Goal: Task Accomplishment & Management: Manage account settings

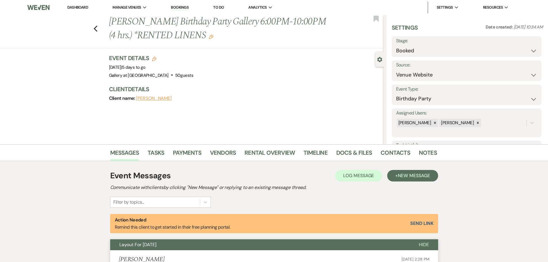
select select "5"
select select "4"
click at [96, 27] on icon "Previous" at bounding box center [95, 28] width 4 height 7
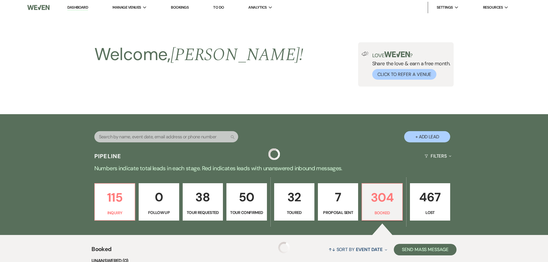
scroll to position [115, 0]
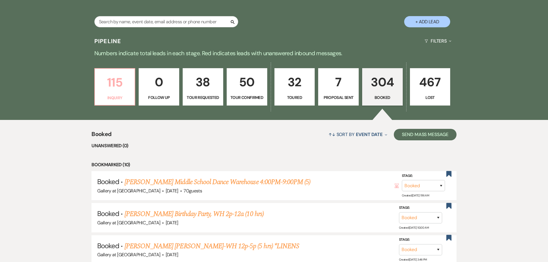
click at [114, 85] on p "115" at bounding box center [114, 82] width 33 height 19
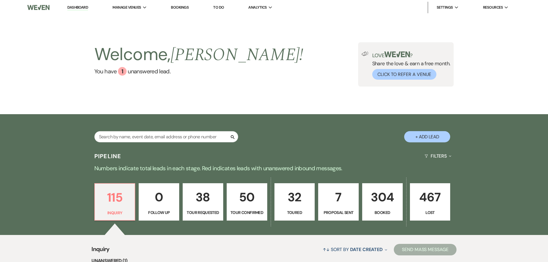
click at [249, 200] on p "50" at bounding box center [246, 196] width 33 height 19
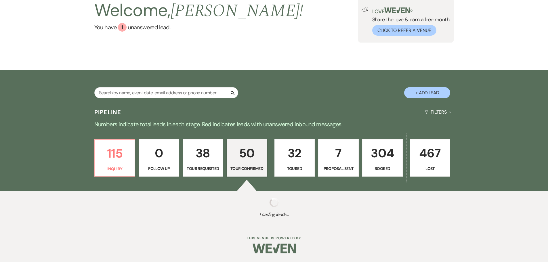
select select "4"
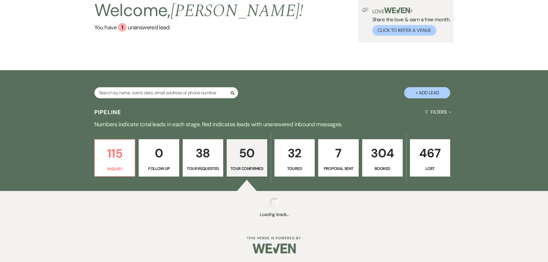
select select "4"
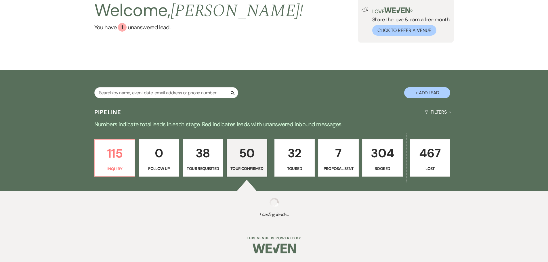
select select "4"
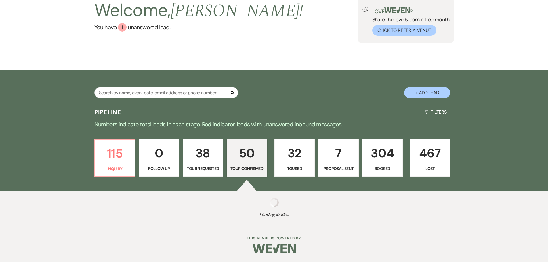
select select "4"
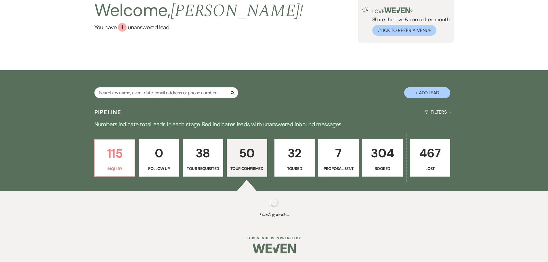
select select "4"
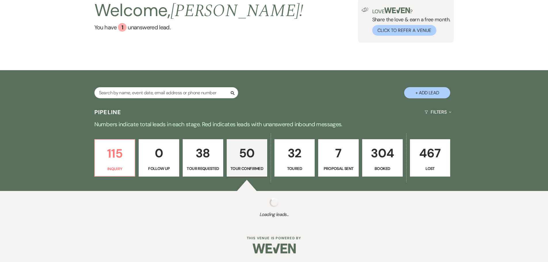
select select "4"
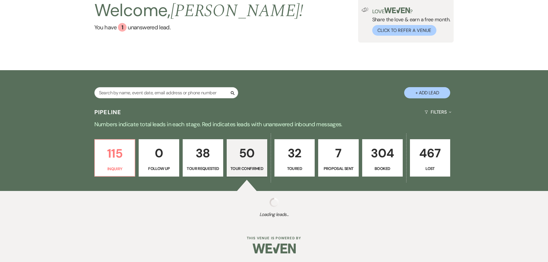
select select "4"
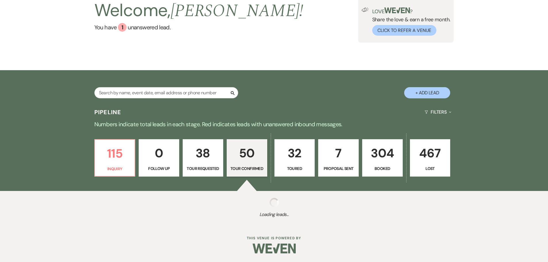
select select "4"
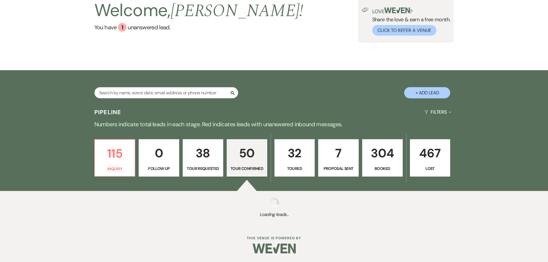
select select "4"
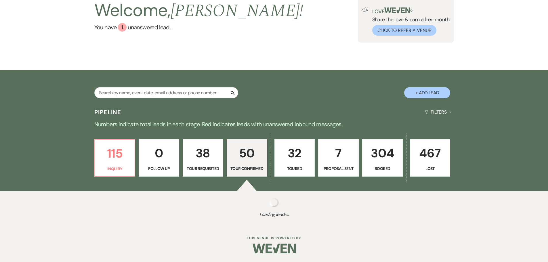
select select "4"
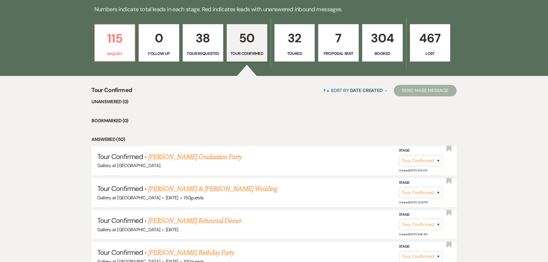
scroll to position [217, 0]
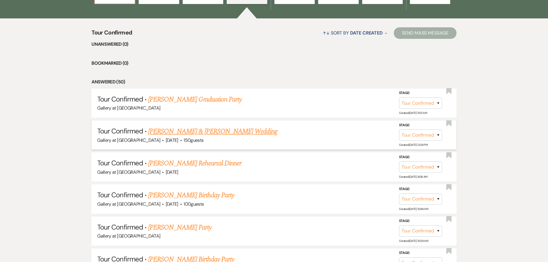
click at [194, 134] on link "Madison Warren & Kevin Holly's Wedding" at bounding box center [212, 131] width 129 height 10
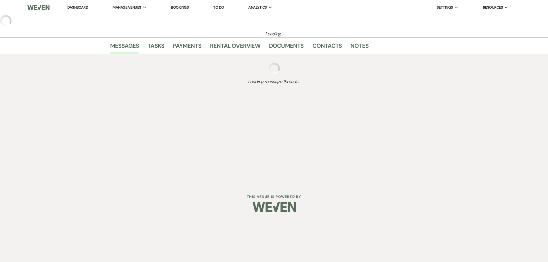
select select "4"
select select "5"
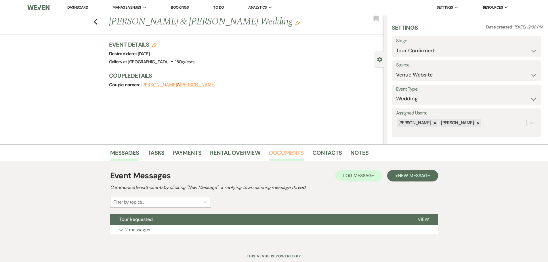
click at [294, 154] on link "Documents" at bounding box center [286, 154] width 35 height 13
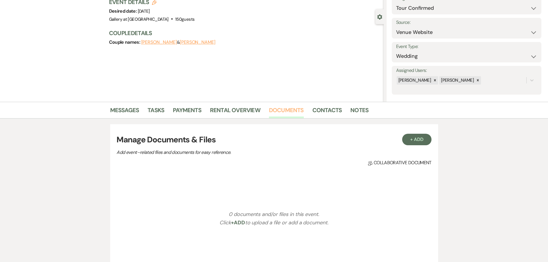
scroll to position [86, 0]
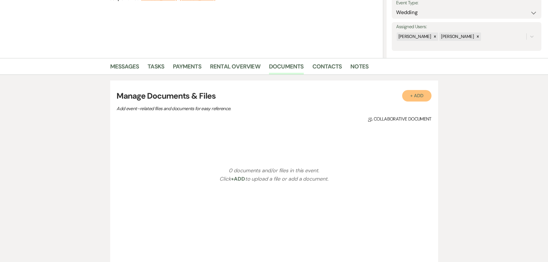
click at [411, 95] on button "+ Add" at bounding box center [416, 96] width 29 height 12
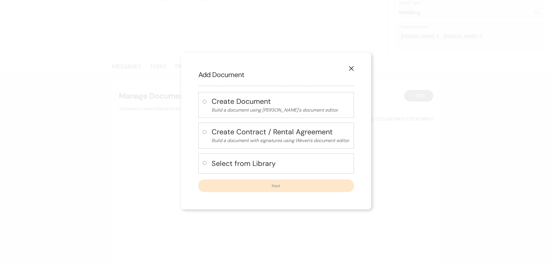
click at [251, 109] on p "Build a document using Weven's document editor." at bounding box center [281, 109] width 138 height 7
radio input "true"
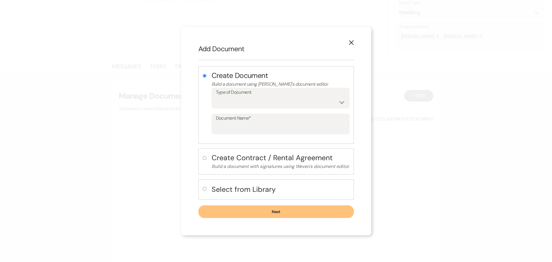
click at [352, 42] on use "button" at bounding box center [351, 42] width 5 height 5
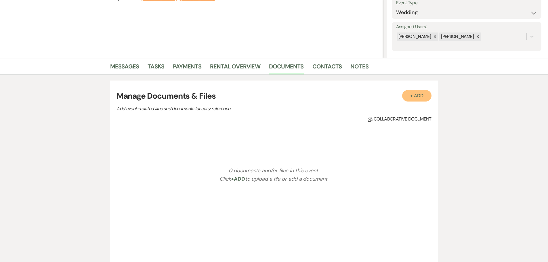
click at [414, 97] on button "+ Add" at bounding box center [416, 96] width 29 height 12
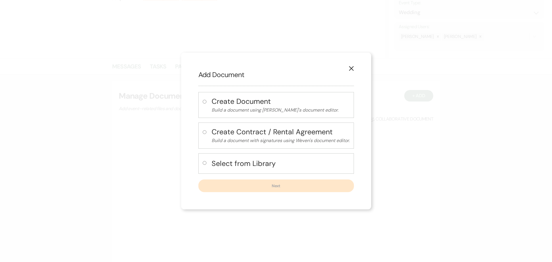
click at [222, 163] on h4 "Select from Library" at bounding box center [281, 163] width 138 height 10
radio input "true"
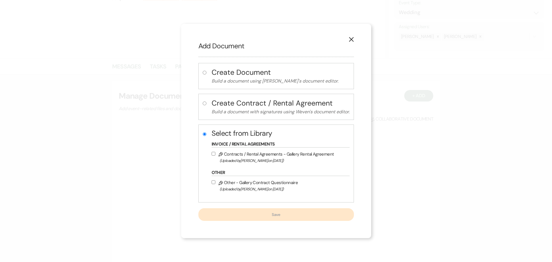
click at [242, 158] on span "(Uploaded by Julie Kelley on Oct 18th, 2023 )" at bounding box center [283, 160] width 127 height 7
click at [215, 156] on input "Pencil Contracts / Rental Agreements - Gallery Rental Agreement (Uploaded by Ju…" at bounding box center [214, 154] width 4 height 4
checkbox input "true"
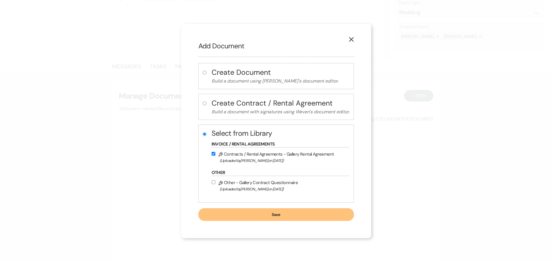
click at [250, 213] on button "Save" at bounding box center [276, 214] width 156 height 13
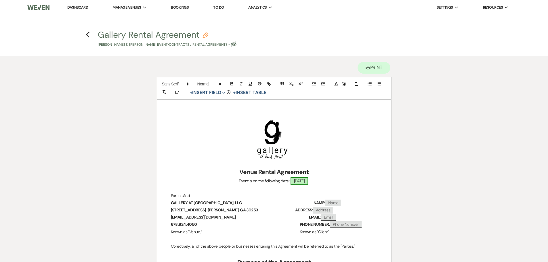
click at [291, 181] on span "05/30/2026" at bounding box center [299, 180] width 18 height 7
select select "smartCustomField"
select select "owner"
select select "{{eventDate}}"
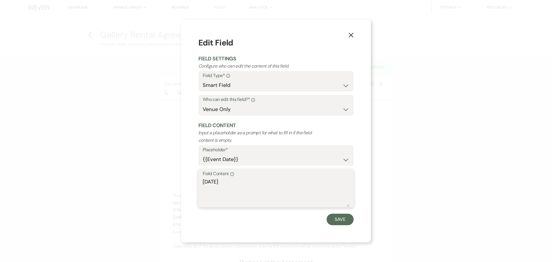
drag, startPoint x: 232, startPoint y: 179, endPoint x: 140, endPoint y: 187, distance: 92.4
click at [140, 187] on div "X Edit Field Field Settings Configure who can edit the content of this field. F…" at bounding box center [276, 131] width 552 height 262
type textarea "SATURDAY, MAY 30, 2026"
click at [341, 220] on button "Save" at bounding box center [340, 220] width 27 height 12
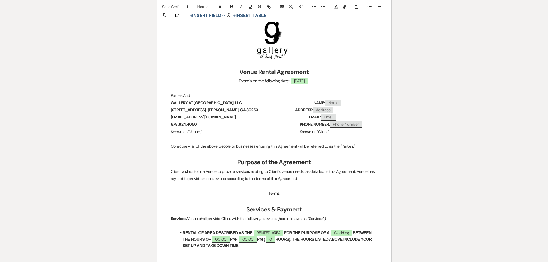
scroll to position [144, 0]
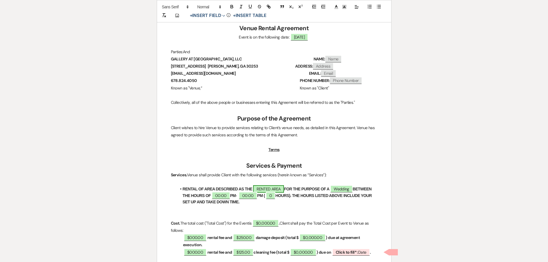
click at [270, 190] on span "RENTED AREA" at bounding box center [268, 188] width 31 height 7
select select "owner"
select select "Location"
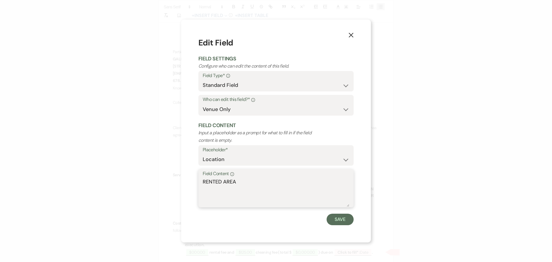
drag, startPoint x: 250, startPoint y: 186, endPoint x: 157, endPoint y: 191, distance: 92.4
click at [157, 191] on div "X Edit Field Field Settings Configure who can edit the content of this field. F…" at bounding box center [276, 131] width 552 height 262
type textarea "g"
type textarea "GALLERY & WAREHOUSE"
click at [345, 218] on button "Save" at bounding box center [340, 220] width 27 height 12
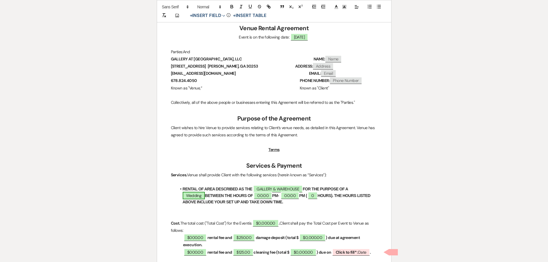
click at [205, 192] on span "Wedding" at bounding box center [194, 195] width 22 height 7
select select "smartCustomField"
select select "owner"
select select "{{eventType}}"
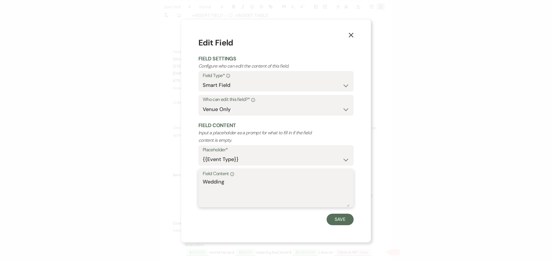
drag, startPoint x: 229, startPoint y: 182, endPoint x: 175, endPoint y: 183, distance: 54.1
click at [175, 183] on div "X Edit Field Field Settings Configure who can edit the content of this field. F…" at bounding box center [276, 131] width 552 height 262
type textarea "WEDDING & RECEPTION"
click at [347, 222] on button "Save" at bounding box center [340, 220] width 27 height 12
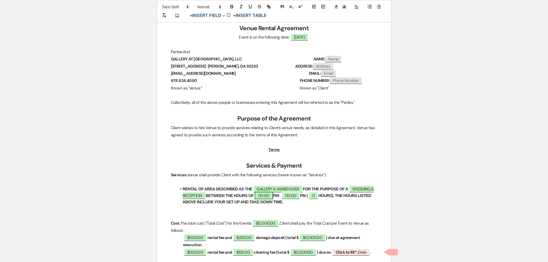
click at [263, 197] on span "00:00" at bounding box center [263, 195] width 18 height 7
select select "owner"
select select "Time"
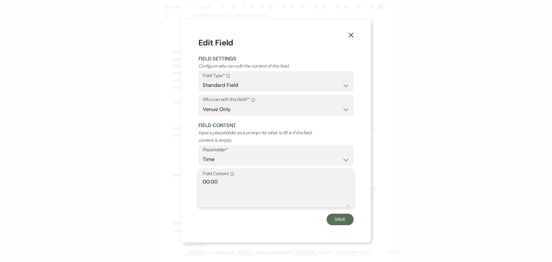
drag, startPoint x: 208, startPoint y: 181, endPoint x: 198, endPoint y: 184, distance: 10.0
click at [198, 184] on div "Field Content Info 00:00" at bounding box center [275, 188] width 155 height 38
type textarea "9:00"
click at [345, 218] on button "Save" at bounding box center [340, 220] width 27 height 12
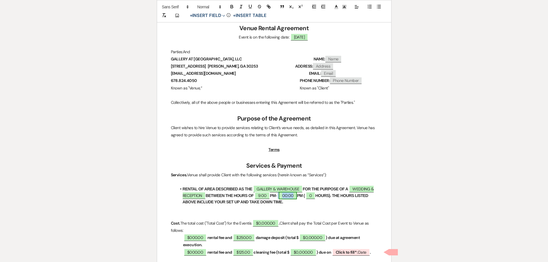
click at [286, 198] on span "00:00" at bounding box center [288, 195] width 18 height 7
select select "owner"
select select "Time"
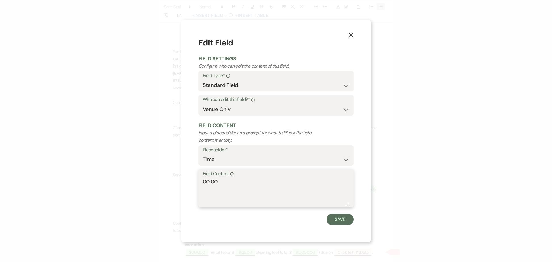
click at [210, 183] on textarea "00:00" at bounding box center [276, 192] width 147 height 29
type textarea "12:00"
click at [333, 218] on button "Save" at bounding box center [340, 220] width 27 height 12
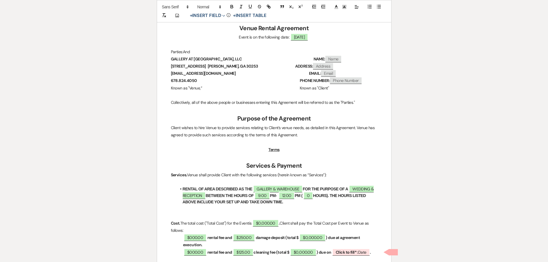
click at [275, 196] on strong "PM-" at bounding box center [273, 195] width 7 height 5
click at [300, 195] on strong "PM (" at bounding box center [299, 195] width 8 height 5
click at [313, 193] on span "0" at bounding box center [308, 195] width 9 height 7
select select "owner"
select select "Number"
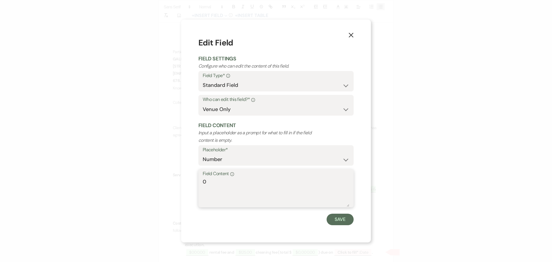
drag, startPoint x: 212, startPoint y: 182, endPoint x: 171, endPoint y: 181, distance: 41.4
click at [171, 181] on div "X Edit Field Field Settings Configure who can edit the content of this field. F…" at bounding box center [276, 131] width 552 height 262
type textarea "15"
click at [343, 217] on button "Save" at bounding box center [340, 220] width 27 height 12
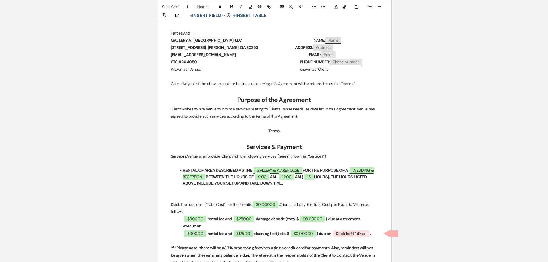
scroll to position [173, 0]
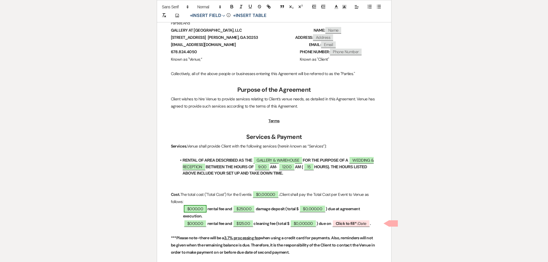
click at [194, 210] on span "$000.00" at bounding box center [195, 208] width 23 height 7
select select "owner"
select select "Amount"
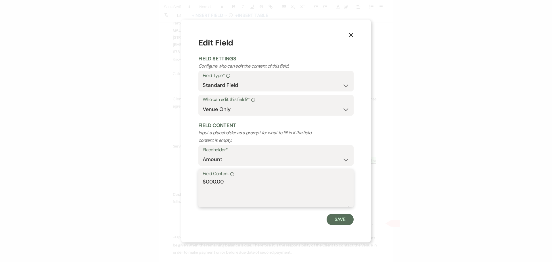
drag, startPoint x: 215, startPoint y: 182, endPoint x: 207, endPoint y: 181, distance: 8.8
click at [207, 181] on textarea "$000.00" at bounding box center [276, 192] width 147 height 29
type textarea "$2,250.00"
click at [341, 221] on button "Save" at bounding box center [340, 220] width 27 height 12
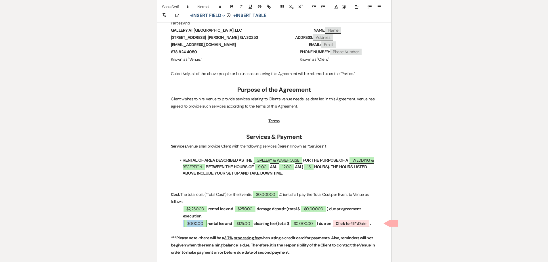
click at [196, 222] on span "$000.00" at bounding box center [195, 223] width 23 height 7
select select "owner"
select select "Amount"
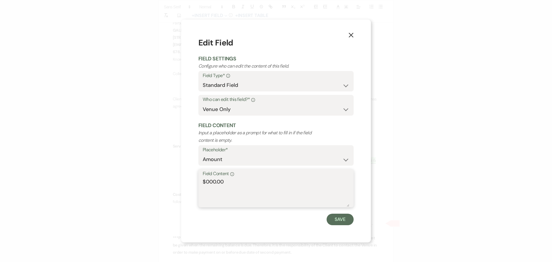
click at [212, 181] on textarea "$000.00" at bounding box center [276, 192] width 147 height 29
type textarea "$2,250.00"
click at [346, 218] on button "Save" at bounding box center [340, 220] width 27 height 12
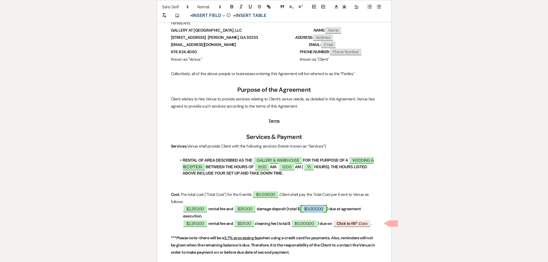
click at [318, 209] on span "$0,000.00" at bounding box center [313, 208] width 26 height 7
select select "owner"
select select "Total"
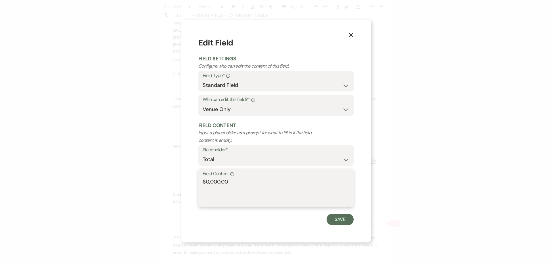
drag, startPoint x: 213, startPoint y: 183, endPoint x: 219, endPoint y: 171, distance: 14.0
click at [213, 183] on textarea "$0,000.00" at bounding box center [276, 192] width 147 height 29
type textarea "$2,500.00"
click at [338, 220] on button "Save" at bounding box center [340, 220] width 27 height 12
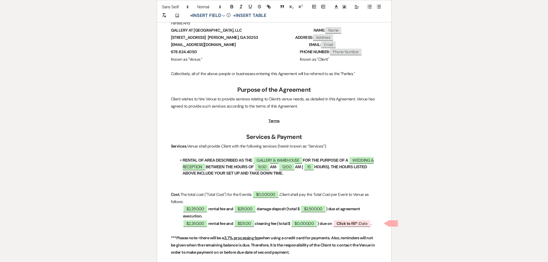
click at [233, 222] on strong "rental fee and" at bounding box center [220, 223] width 25 height 5
click at [208, 14] on button "+ Insert Field Expand" at bounding box center [208, 15] width 40 height 7
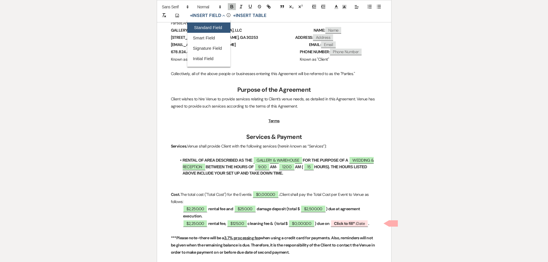
click at [209, 25] on button "Standard Field" at bounding box center [208, 27] width 43 height 10
select select "owner"
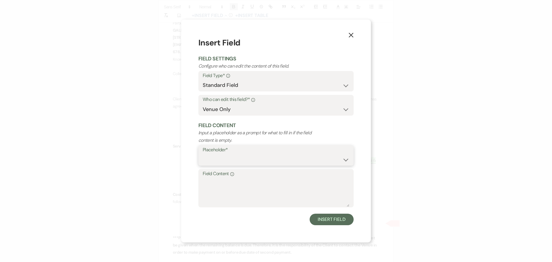
click at [231, 160] on select "Custom Placeholder Date Time Name Location Venue Name Type Number Budget Addres…" at bounding box center [276, 159] width 147 height 11
select select "Amount"
click at [203, 154] on select "Custom Placeholder Date Time Name Location Venue Name Type Number Budget Addres…" at bounding box center [276, 159] width 147 height 11
click at [239, 185] on textarea "Field Content Info" at bounding box center [276, 192] width 147 height 29
type textarea "$150.00"
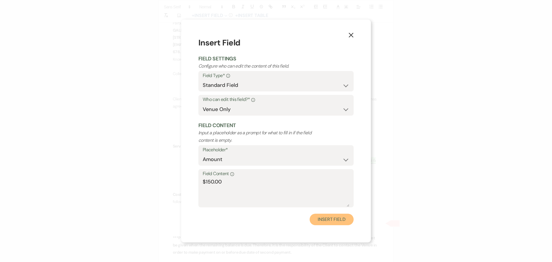
click at [347, 220] on button "Insert Field" at bounding box center [332, 220] width 44 height 12
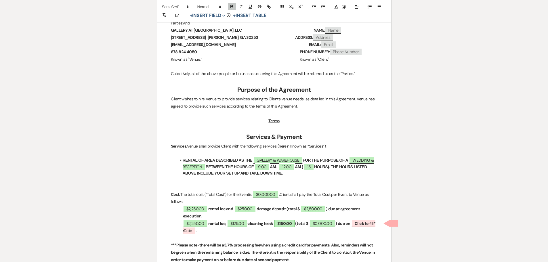
click at [284, 223] on span "$150.00" at bounding box center [284, 223] width 21 height 7
select select "owner"
select select "Amount"
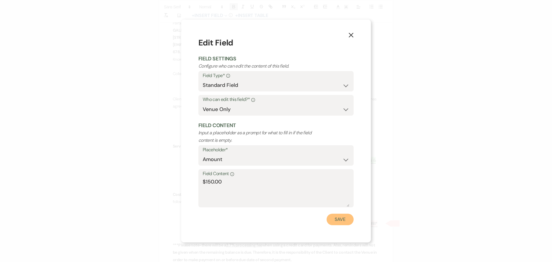
click at [346, 219] on button "Save" at bounding box center [340, 220] width 27 height 12
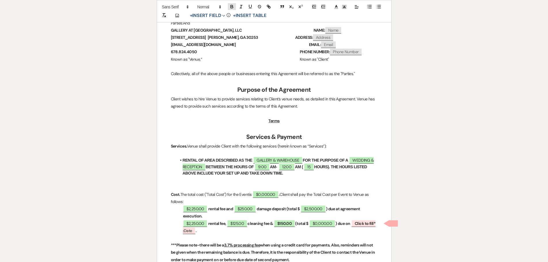
click at [231, 5] on icon "button" at bounding box center [232, 5] width 2 height 1
click at [300, 223] on strong "(total $" at bounding box center [301, 223] width 13 height 5
click at [233, 6] on icon "button" at bounding box center [231, 6] width 5 height 5
drag, startPoint x: 300, startPoint y: 225, endPoint x: 315, endPoint y: 224, distance: 15.0
click at [315, 224] on p "$2,250.00 rental fee, ﻿ $125.00 ﻿ cleaning fee & $150.00 setup fee (total $ ﻿ $…" at bounding box center [274, 227] width 206 height 14
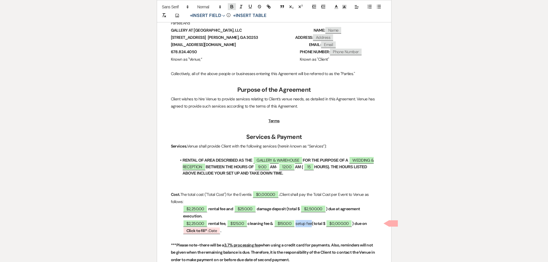
click at [230, 9] on icon "button" at bounding box center [231, 6] width 5 height 5
click at [345, 224] on span "$0,000.00" at bounding box center [339, 223] width 26 height 7
select select "owner"
select select "Total"
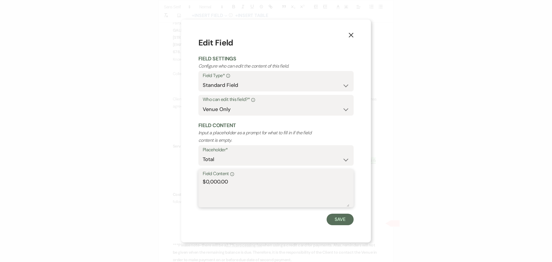
click at [220, 180] on textarea "$0,000.00" at bounding box center [276, 192] width 147 height 29
type textarea "$2,525.00"
click at [342, 216] on button "Save" at bounding box center [340, 220] width 27 height 12
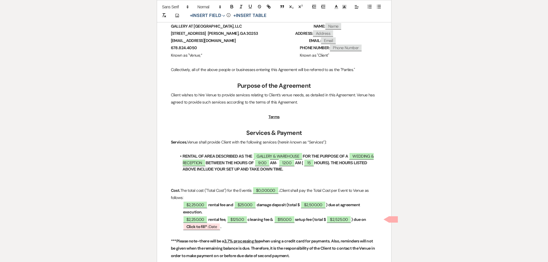
scroll to position [201, 0]
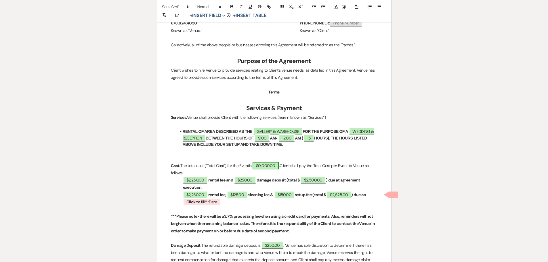
click at [270, 168] on span "$0,000.00" at bounding box center [265, 165] width 26 height 7
select select "owner"
select select "Total"
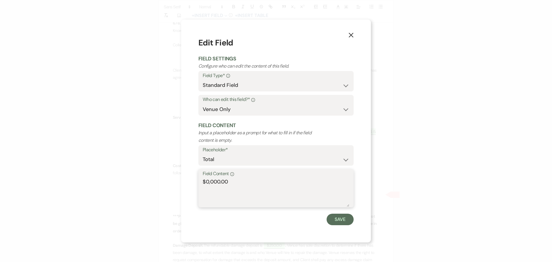
click at [221, 180] on textarea "$0,000.00" at bounding box center [276, 192] width 147 height 29
type textarea "$5,075.00"
click at [339, 215] on button "Save" at bounding box center [340, 220] width 27 height 12
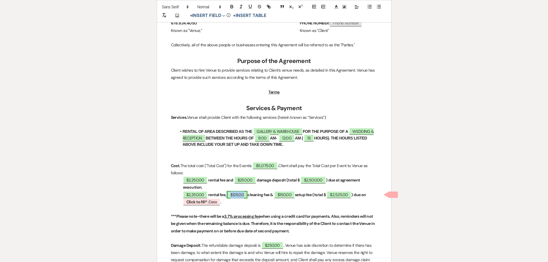
click at [234, 192] on span "$125.00" at bounding box center [237, 194] width 20 height 7
select select "owner"
select select "Amount"
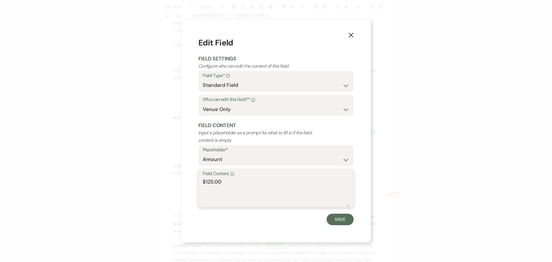
click at [210, 181] on textarea "$125.00" at bounding box center [276, 192] width 147 height 29
type textarea "$175.00"
click at [340, 220] on button "Save" at bounding box center [340, 220] width 27 height 12
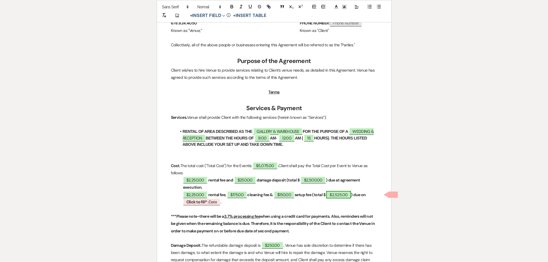
click at [348, 194] on span "$2,525.00" at bounding box center [338, 194] width 25 height 7
select select "owner"
select select "Total"
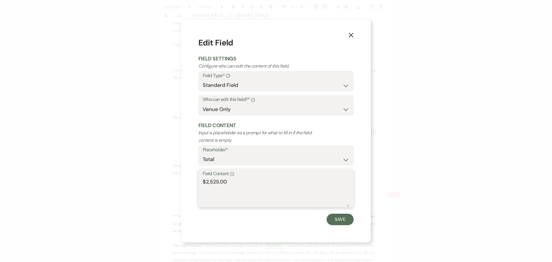
click at [215, 181] on textarea "$2,525.00" at bounding box center [276, 192] width 147 height 29
type textarea "$2,575.00"
click at [341, 219] on button "Save" at bounding box center [340, 220] width 27 height 12
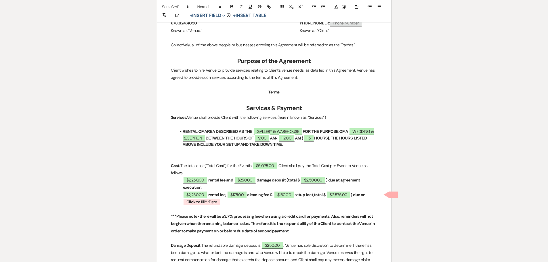
drag, startPoint x: 202, startPoint y: 202, endPoint x: 267, endPoint y: 203, distance: 65.0
click at [202, 202] on b "Click to fill* :" at bounding box center [197, 201] width 22 height 5
click at [199, 203] on b "Click to fill* :" at bounding box center [197, 201] width 22 height 5
click at [200, 199] on b "Click to fill* :" at bounding box center [197, 201] width 22 height 5
click at [210, 203] on span "Click to fill* : Date" at bounding box center [202, 201] width 38 height 7
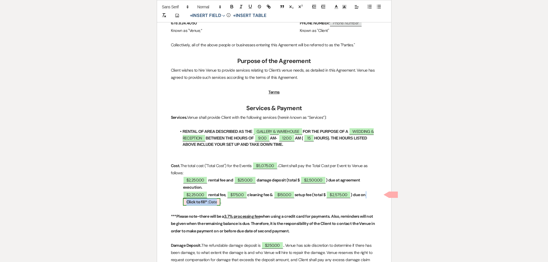
click at [210, 203] on span "Click to fill* : Date" at bounding box center [202, 201] width 38 height 7
click at [362, 203] on p "$2,250.00 rental fee, $175.00 cleaning fee & $150.00 setup fee (total $ $2,575.…" at bounding box center [274, 198] width 206 height 14
click at [200, 205] on span "Click to fill* : Date" at bounding box center [202, 201] width 38 height 7
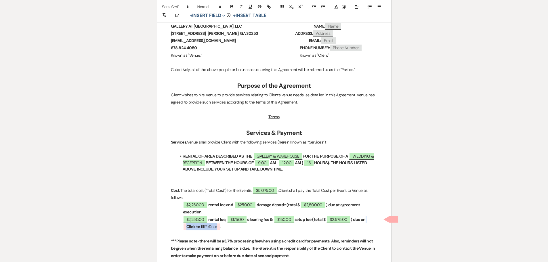
scroll to position [173, 0]
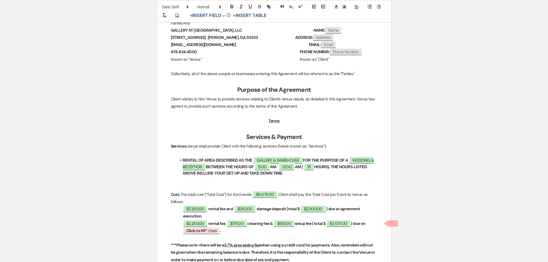
click at [389, 221] on span at bounding box center [393, 223] width 9 height 6
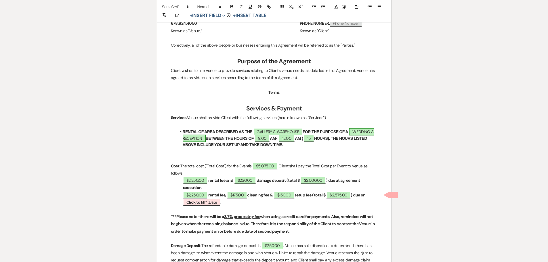
scroll to position [201, 0]
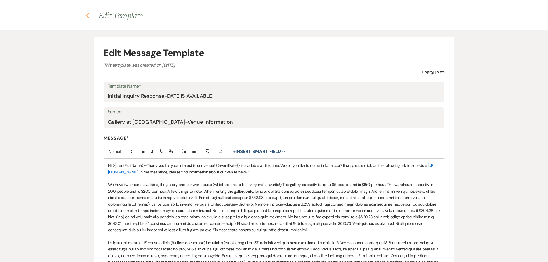
click at [88, 14] on icon "Previous" at bounding box center [88, 15] width 4 height 7
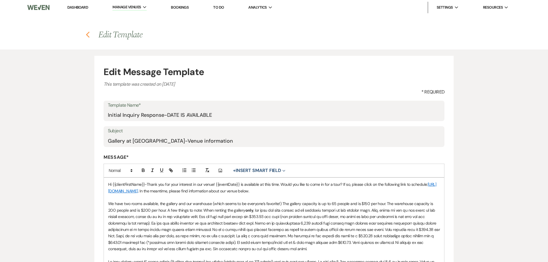
select select "Message Templates"
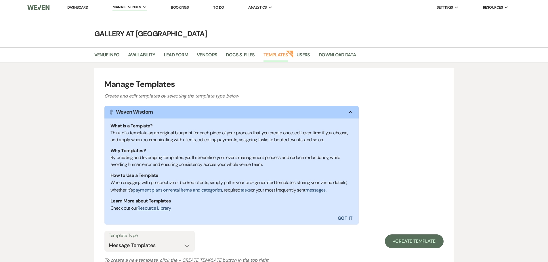
click at [72, 6] on link "Dashboard" at bounding box center [77, 7] width 21 height 5
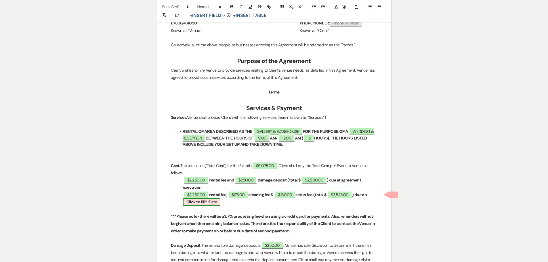
click at [203, 202] on b "Click to fill* :" at bounding box center [197, 201] width 22 height 5
select select "owner"
select select "Date"
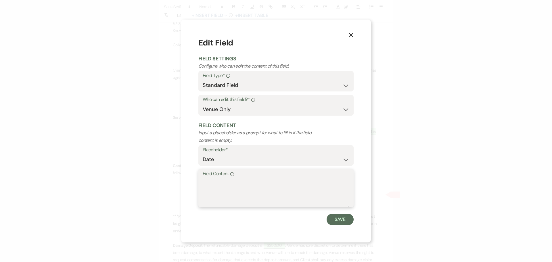
click at [219, 183] on textarea "Field Content Info" at bounding box center [276, 192] width 147 height 29
type textarea "APRIL 24, 2026"
click at [340, 219] on button "Save" at bounding box center [340, 220] width 27 height 12
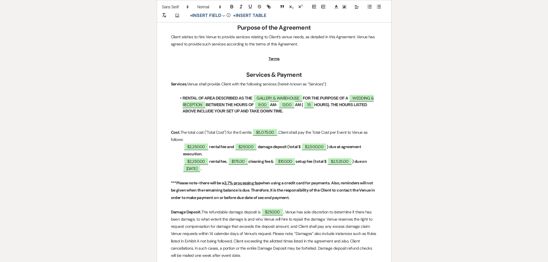
scroll to position [288, 0]
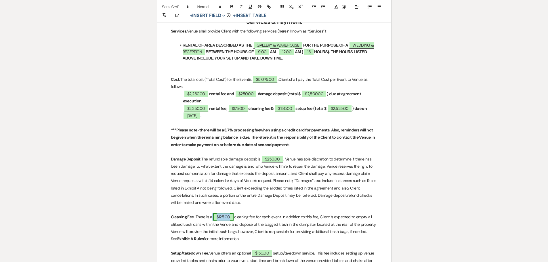
click at [222, 215] on span "$125.00" at bounding box center [223, 216] width 20 height 7
select select "owner"
select select "Amount"
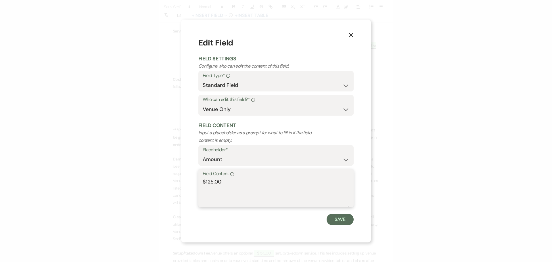
drag, startPoint x: 209, startPoint y: 185, endPoint x: 212, endPoint y: 180, distance: 5.8
click at [210, 183] on textarea "$125.00" at bounding box center [276, 192] width 147 height 29
type textarea "$175.00"
click at [346, 219] on button "Save" at bounding box center [340, 220] width 27 height 12
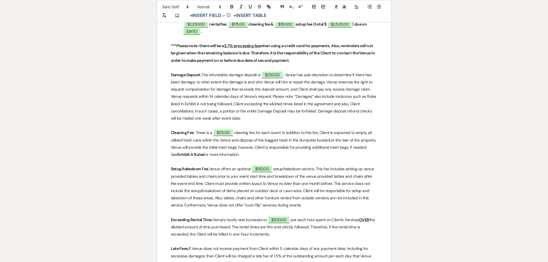
scroll to position [374, 0]
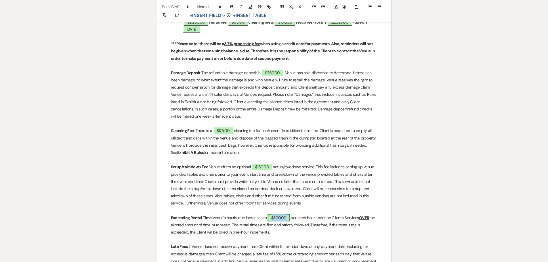
click at [275, 218] on span "$300.00" at bounding box center [279, 217] width 22 height 7
select select "owner"
select select "Amount"
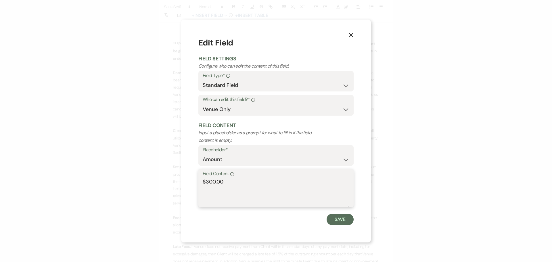
click at [210, 180] on textarea "$300.00" at bounding box center [276, 192] width 147 height 29
type textarea "$400.00"
click at [340, 215] on button "Save" at bounding box center [340, 220] width 27 height 12
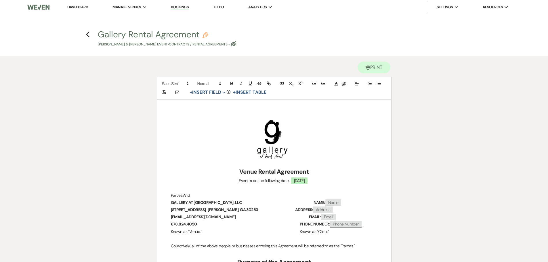
scroll to position [0, 0]
click at [87, 34] on use "button" at bounding box center [88, 35] width 4 height 6
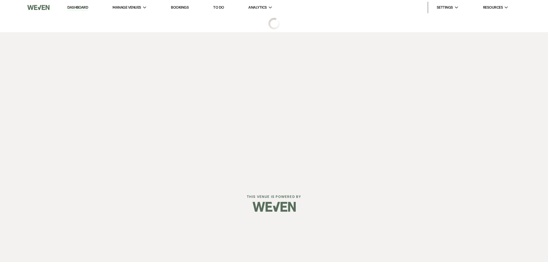
select select "4"
select select "5"
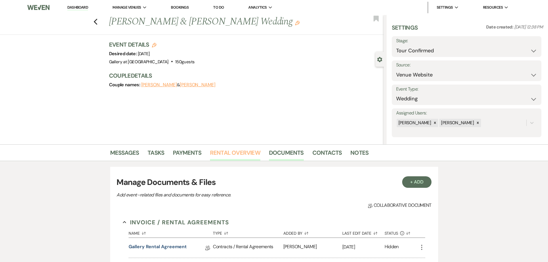
click at [234, 150] on link "Rental Overview" at bounding box center [235, 154] width 50 height 13
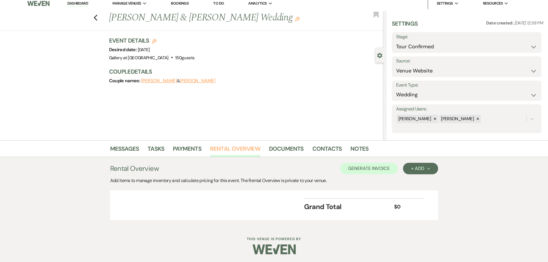
scroll to position [5, 0]
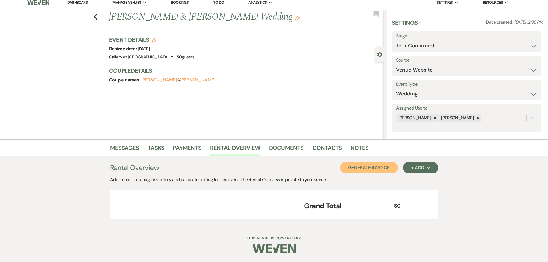
click at [384, 169] on button "Generate Invoice" at bounding box center [369, 168] width 58 height 12
click at [376, 167] on button "Cancel" at bounding box center [388, 168] width 35 height 12
click at [416, 164] on button "+ Add Next" at bounding box center [420, 168] width 35 height 12
click at [416, 179] on button "Item" at bounding box center [417, 180] width 29 height 9
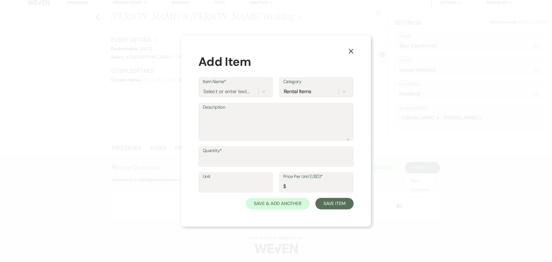
click at [215, 85] on label "Item Name*" at bounding box center [236, 82] width 66 height 8
click at [204, 88] on input "Item Name*" at bounding box center [203, 92] width 1 height 8
click at [217, 93] on div "Select or enter text..." at bounding box center [226, 92] width 46 height 8
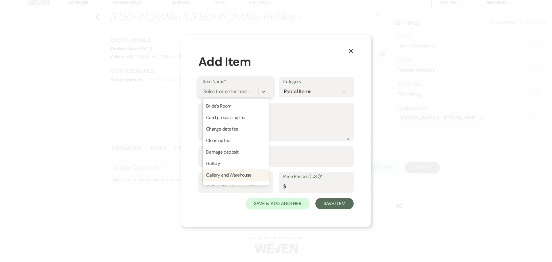
click at [242, 173] on div "Gallery and Warehouse" at bounding box center [236, 175] width 66 height 12
type input "300"
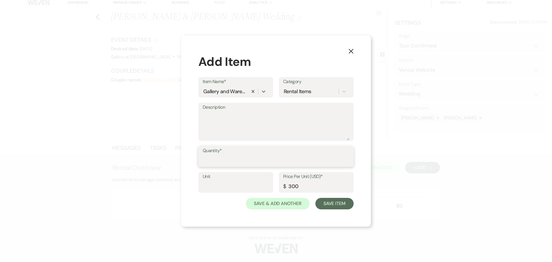
click at [236, 163] on input "Quantity*" at bounding box center [276, 160] width 147 height 11
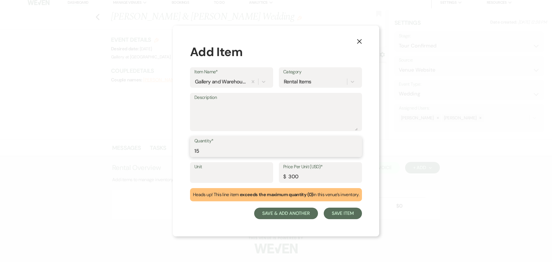
type input "15"
click at [303, 212] on button "Save & Add Another" at bounding box center [286, 214] width 64 height 12
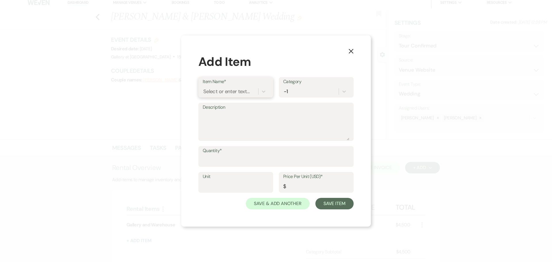
click at [224, 88] on div "Select or enter text..." at bounding box center [226, 92] width 46 height 8
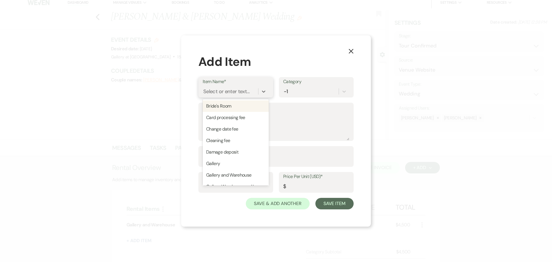
type input "D"
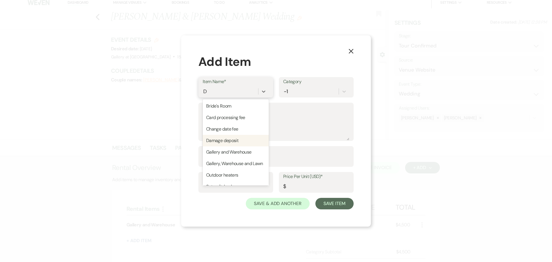
click at [231, 138] on div "Damage deposit" at bounding box center [236, 141] width 66 height 12
type input "250"
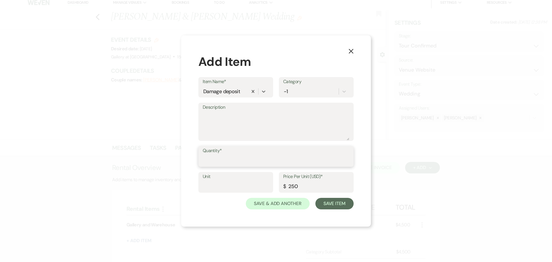
click at [225, 165] on input "Quantity*" at bounding box center [276, 160] width 147 height 11
type input "1"
click at [272, 207] on button "Save & Add Another" at bounding box center [278, 204] width 64 height 12
click at [231, 90] on div "Select or enter text..." at bounding box center [226, 92] width 46 height 8
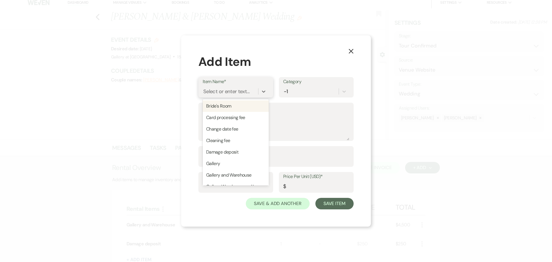
type input "C"
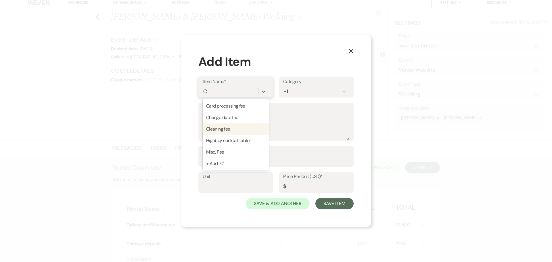
click at [227, 128] on div "Cleaning fee" at bounding box center [236, 129] width 66 height 12
type input "125"
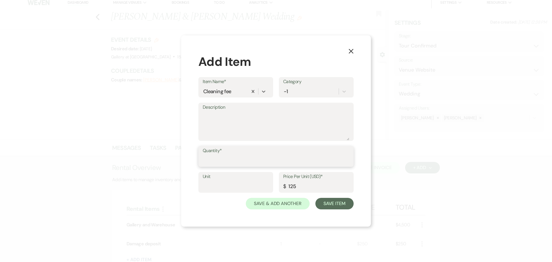
drag, startPoint x: 225, startPoint y: 160, endPoint x: 228, endPoint y: 158, distance: 3.0
click at [225, 160] on input "Quantity*" at bounding box center [276, 160] width 147 height 11
type input "1"
click at [290, 186] on input "125" at bounding box center [316, 186] width 66 height 11
type input "175"
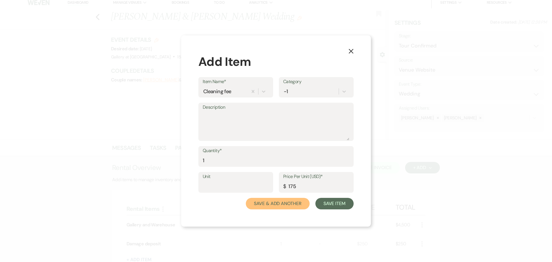
click at [290, 200] on button "Save & Add Another" at bounding box center [278, 204] width 64 height 12
click at [217, 94] on div "Select or enter text..." at bounding box center [226, 92] width 46 height 8
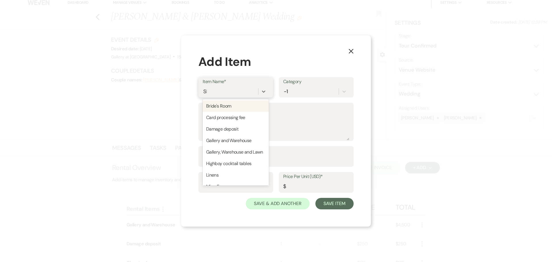
type input "SET"
click at [226, 107] on div "Set up/take down" at bounding box center [236, 106] width 66 height 12
type input "150"
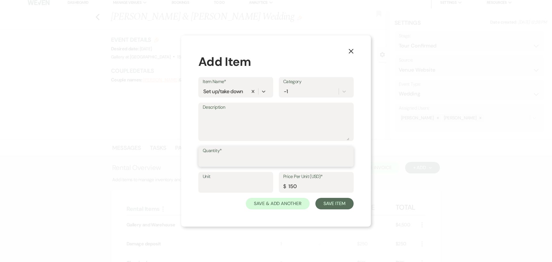
click at [226, 162] on input "Quantity*" at bounding box center [276, 160] width 147 height 11
type input "1"
click at [346, 202] on button "Save Item" at bounding box center [334, 204] width 38 height 12
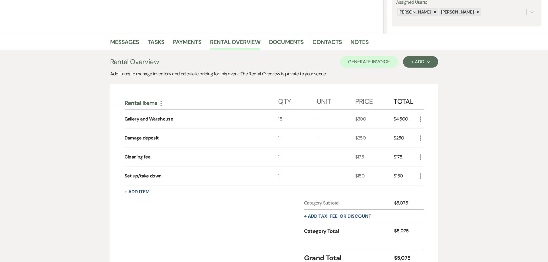
scroll to position [149, 0]
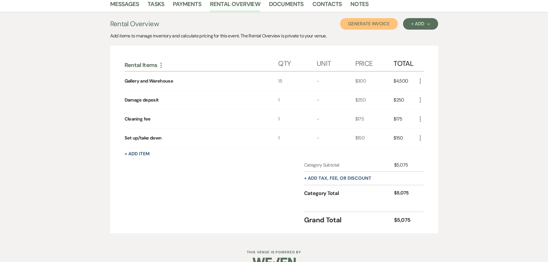
click at [383, 24] on button "Generate Invoice" at bounding box center [369, 24] width 58 height 12
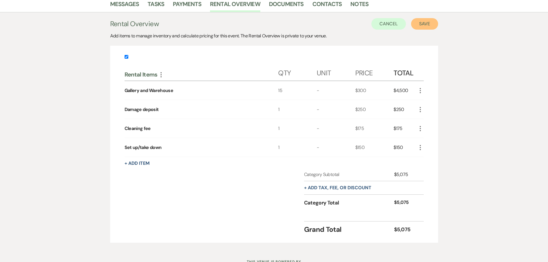
click at [418, 24] on button "Save" at bounding box center [424, 24] width 27 height 12
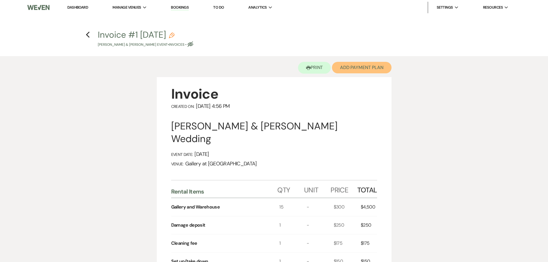
click at [366, 70] on button "Add Payment Plan" at bounding box center [362, 68] width 60 height 12
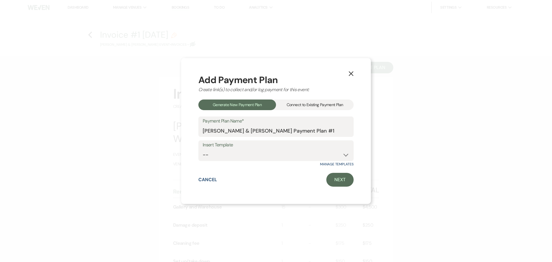
click at [307, 106] on div "Connect to Existing Payment Plan" at bounding box center [315, 104] width 78 height 11
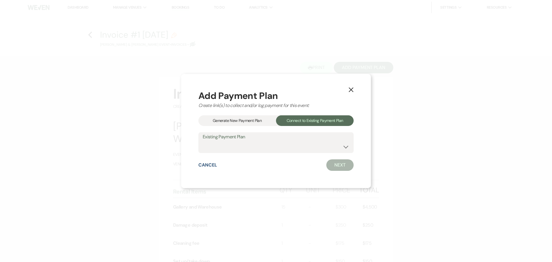
click at [231, 120] on div "Generate New Payment Plan" at bounding box center [237, 120] width 78 height 11
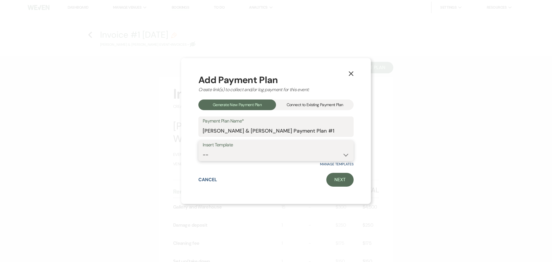
click at [235, 155] on select "-- Warehouse 4 hour rental-no set up/take down Gallery 4 hour rental-no set up/…" at bounding box center [276, 154] width 147 height 11
select select "66"
click at [203, 149] on select "-- Warehouse 4 hour rental-no set up/take down Gallery 4 hour rental-no set up/…" at bounding box center [276, 154] width 147 height 11
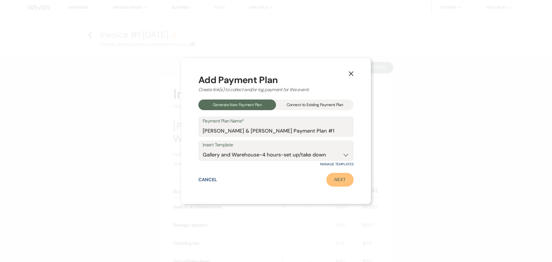
click at [336, 181] on link "Next" at bounding box center [339, 180] width 27 height 14
select select "28950"
select select "2"
select select "flat"
select select "true"
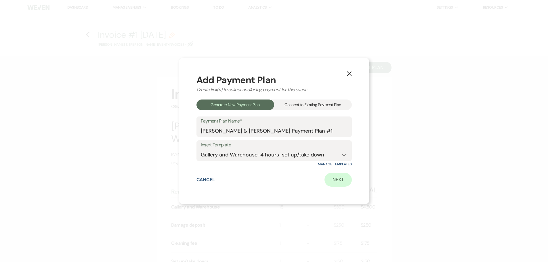
select select "both"
select select "weeks"
select select "afterDueDate"
select select "2"
select select "flat"
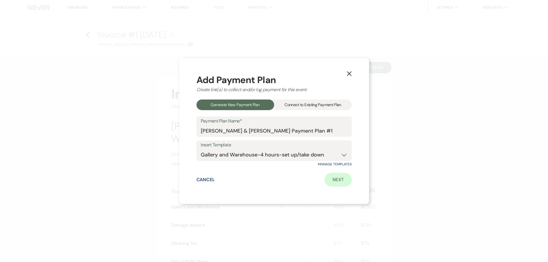
select select "true"
select select "both"
select select "weeks"
select select "both"
select select "weeks"
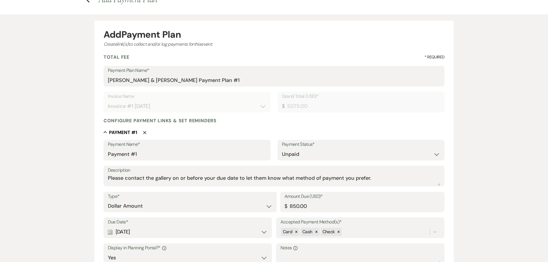
scroll to position [115, 0]
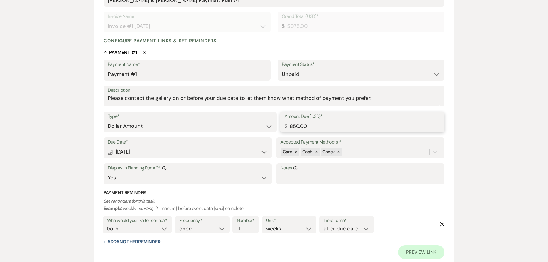
click at [298, 125] on input "850.00" at bounding box center [362, 125] width 156 height 11
type input "2500.00"
click at [111, 152] on use at bounding box center [110, 152] width 5 height 5
select select "day"
select select "afterTodaysDate"
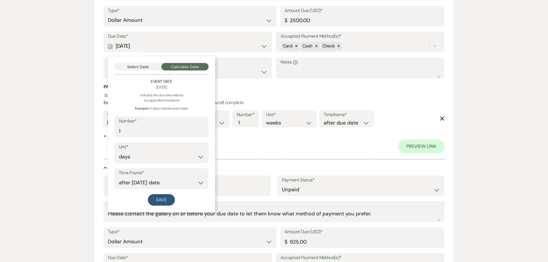
scroll to position [230, 0]
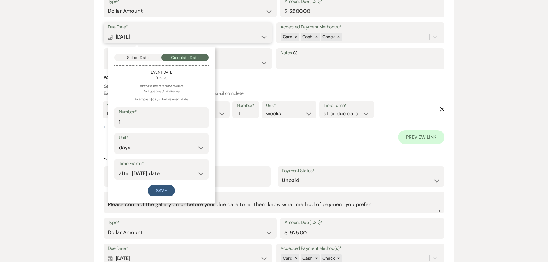
click at [126, 60] on button "Select Date" at bounding box center [137, 57] width 47 height 7
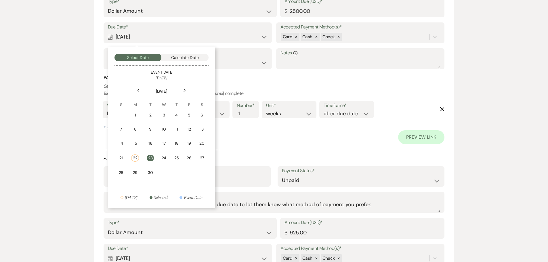
click at [152, 158] on div "23" at bounding box center [150, 158] width 7 height 7
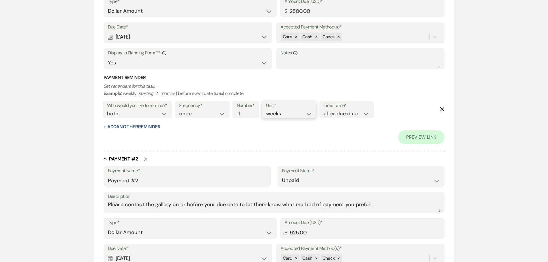
click at [298, 112] on select "days weeks months" at bounding box center [289, 114] width 46 height 8
select select "days"
click at [267, 110] on select "days weeks months" at bounding box center [289, 114] width 46 height 8
click at [250, 114] on div "Number* 1" at bounding box center [245, 109] width 27 height 17
type input "2"
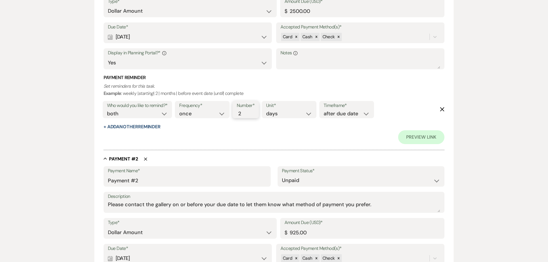
click at [246, 113] on input "2" at bounding box center [243, 114] width 12 height 8
click at [246, 122] on div "Frequency* once daily weekly monthly Number* 2 Unit* days weeks months Timefram…" at bounding box center [274, 111] width 202 height 24
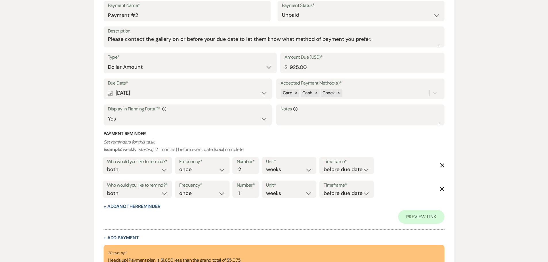
scroll to position [403, 0]
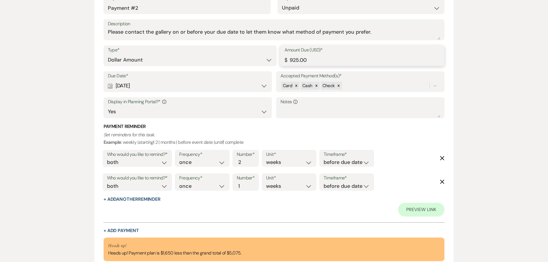
drag, startPoint x: 314, startPoint y: 60, endPoint x: 235, endPoint y: 62, distance: 79.1
click at [235, 62] on div "Type* Dollar Amount Percentage of Grand Total Amount Due (USD)* $ 925.00" at bounding box center [274, 58] width 341 height 26
click at [332, 58] on input "925.00" at bounding box center [362, 59] width 156 height 11
drag, startPoint x: 324, startPoint y: 61, endPoint x: 281, endPoint y: 62, distance: 42.9
click at [281, 62] on div "Amount Due (USD)* $ 925.00" at bounding box center [362, 55] width 164 height 21
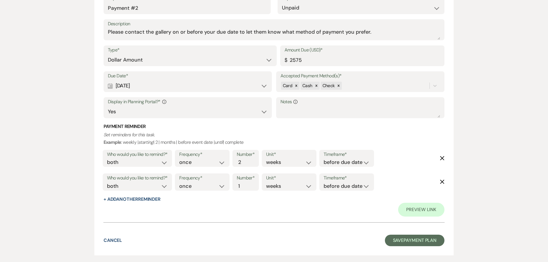
type input "2575.00"
click at [109, 84] on icon "Calendar" at bounding box center [110, 85] width 5 height 5
select select "month"
select select "beforeEventDate"
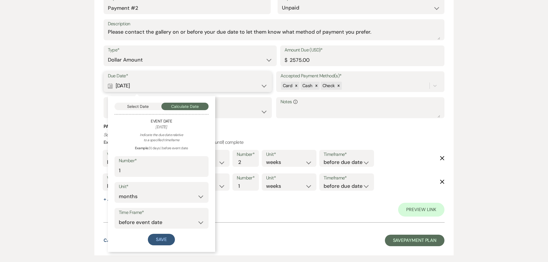
click at [133, 107] on button "Select Date" at bounding box center [137, 106] width 47 height 7
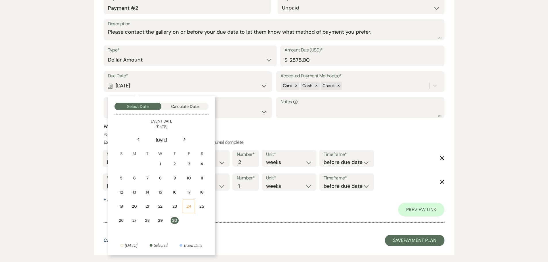
click at [189, 205] on div "24" at bounding box center [188, 206] width 5 height 6
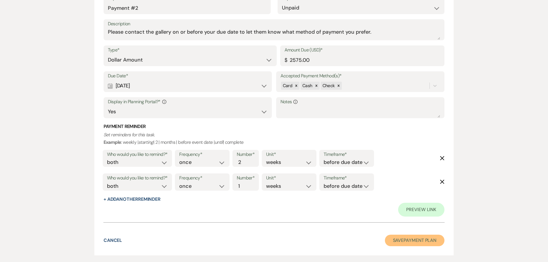
click at [427, 244] on button "Save Payment Plan" at bounding box center [415, 241] width 60 height 12
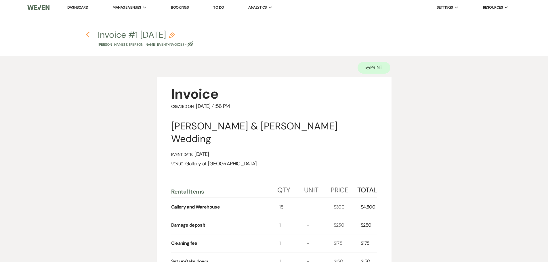
click at [87, 34] on icon "Previous" at bounding box center [88, 34] width 4 height 7
select select "4"
select select "5"
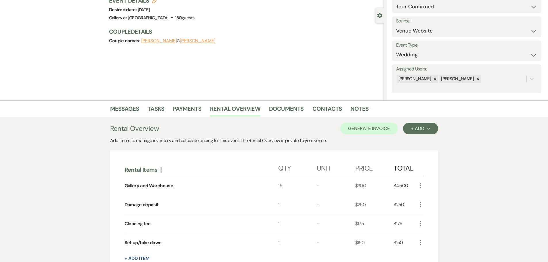
scroll to position [34, 0]
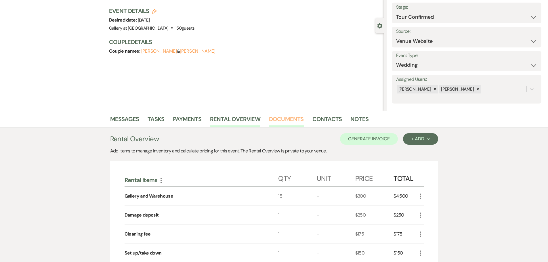
click at [295, 118] on link "Documents" at bounding box center [286, 120] width 35 height 13
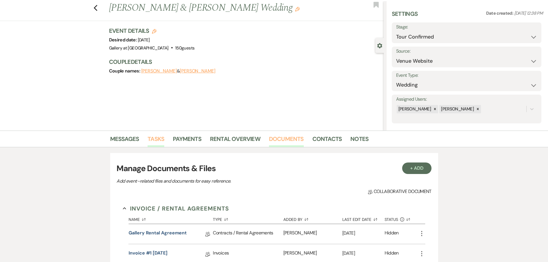
scroll to position [5, 0]
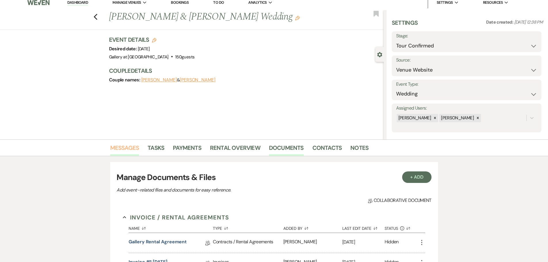
click at [127, 145] on link "Messages" at bounding box center [124, 149] width 29 height 13
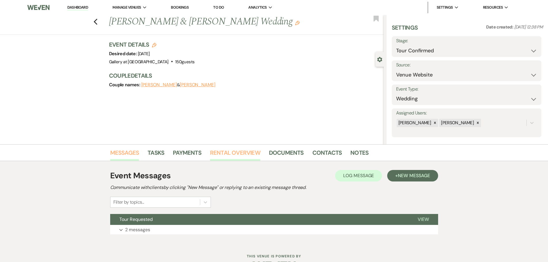
scroll to position [18, 0]
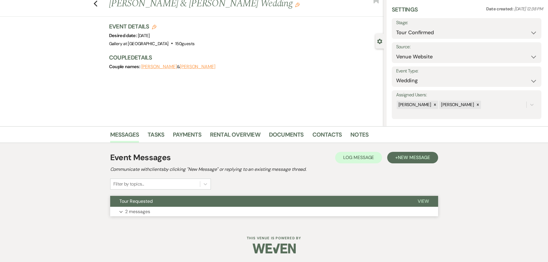
click at [138, 206] on button "Tour Requested" at bounding box center [259, 201] width 298 height 11
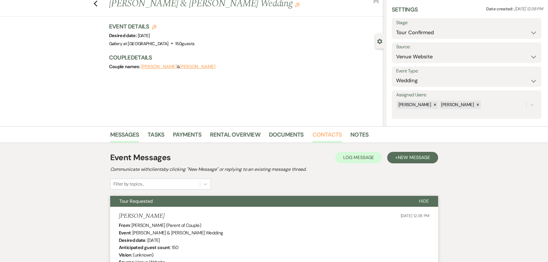
click at [328, 133] on link "Contacts" at bounding box center [327, 136] width 30 height 13
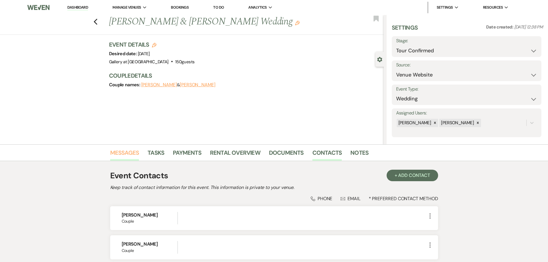
click at [127, 154] on link "Messages" at bounding box center [124, 154] width 29 height 13
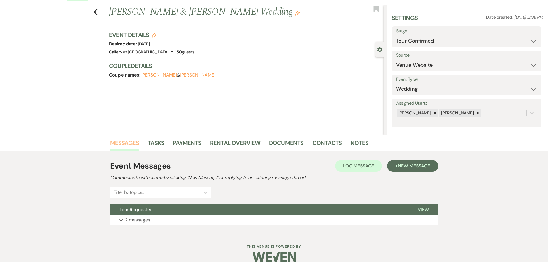
scroll to position [18, 0]
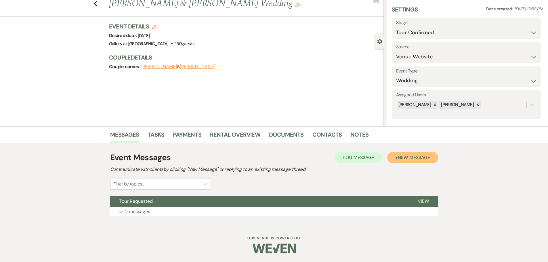
click at [413, 160] on span "New Message" at bounding box center [414, 157] width 32 height 6
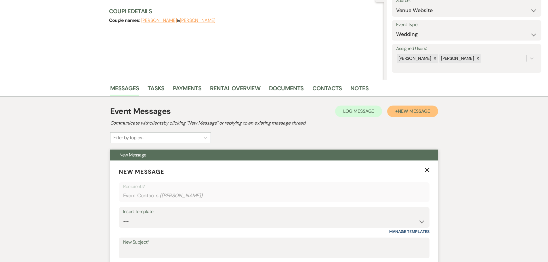
scroll to position [162, 0]
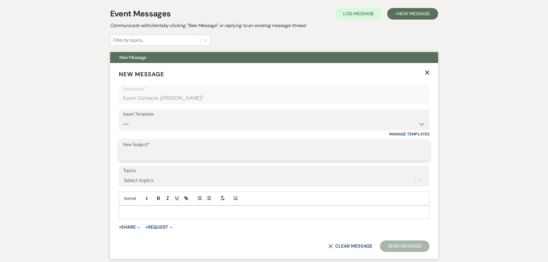
click at [153, 156] on input "New Subject*" at bounding box center [274, 154] width 302 height 11
click at [148, 126] on select "-- Initial Inquiry Response-DATE IS AVAILABLE Initial Inquiry Response-DATE NOT…" at bounding box center [274, 123] width 302 height 11
select select "2825"
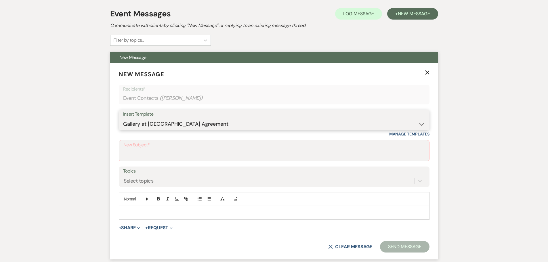
click at [123, 118] on select "-- Initial Inquiry Response-DATE IS AVAILABLE Initial Inquiry Response-DATE NOT…" at bounding box center [274, 123] width 302 height 11
type input "Booking your event!"
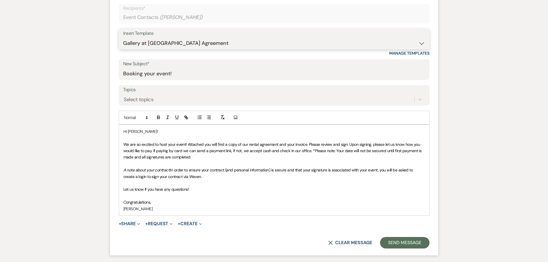
scroll to position [248, 0]
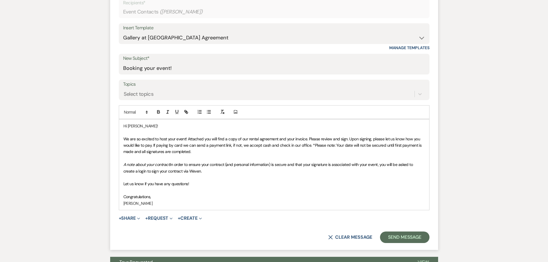
click at [124, 139] on span "We are so excited to host your event! Attached you will find a copy of our rent…" at bounding box center [272, 145] width 299 height 18
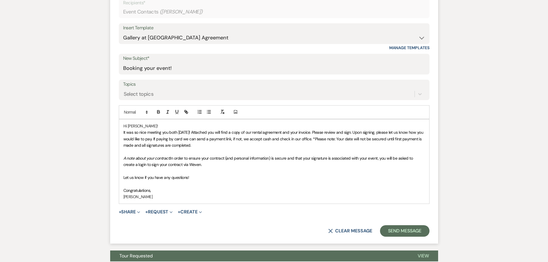
click at [310, 139] on span "It was so nice meeting you both today! Attached you will find a copy of our ren…" at bounding box center [273, 139] width 301 height 18
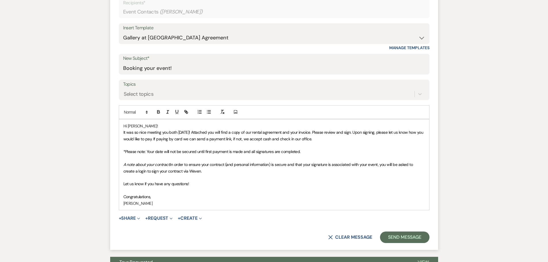
click at [127, 215] on span "+ Share Expand Doc Upload Documents Add Photo Images Pref Vendors Preferred ven…" at bounding box center [130, 218] width 22 height 7
click at [127, 217] on button "+ Share Expand" at bounding box center [130, 218] width 22 height 5
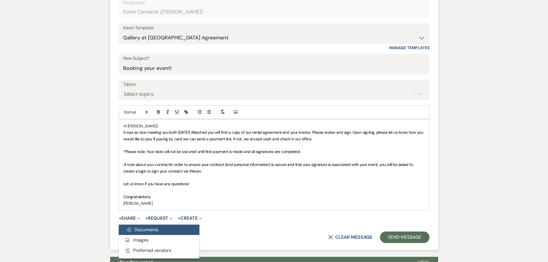
click at [137, 229] on span "Doc Upload Documents" at bounding box center [142, 230] width 33 height 6
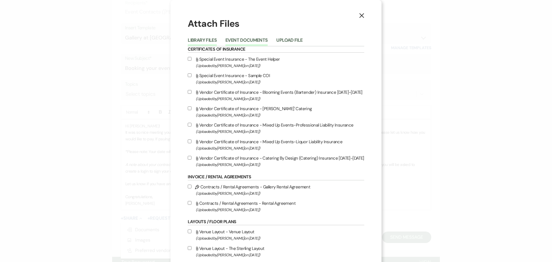
click at [248, 38] on button "Event Documents" at bounding box center [246, 42] width 42 height 8
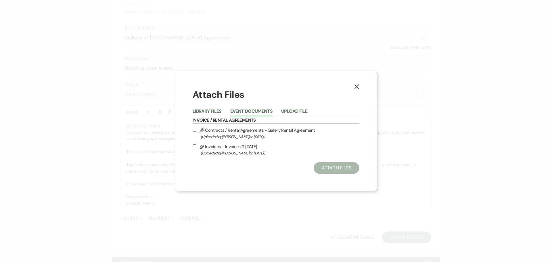
click at [213, 132] on label "Pencil Contracts / Rental Agreements - Gallery Rental Agreement (Uploaded by Ju…" at bounding box center [276, 134] width 167 height 14
click at [196, 132] on input "Pencil Contracts / Rental Agreements - Gallery Rental Agreement (Uploaded by Ju…" at bounding box center [195, 130] width 4 height 4
checkbox input "true"
click at [208, 149] on label "Pencil Invoices - Invoice #1 9-22-2025 (Uploaded by Julie Kelley on Sep 22nd, 2…" at bounding box center [276, 150] width 167 height 14
click at [196, 148] on input "Pencil Invoices - Invoice #1 9-22-2025 (Uploaded by Julie Kelley on Sep 22nd, 2…" at bounding box center [195, 146] width 4 height 4
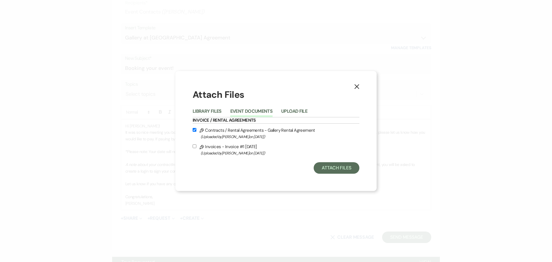
checkbox input "true"
click at [335, 169] on button "Attach Files" at bounding box center [337, 168] width 46 height 12
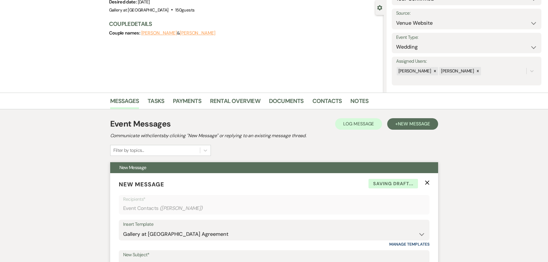
scroll to position [0, 0]
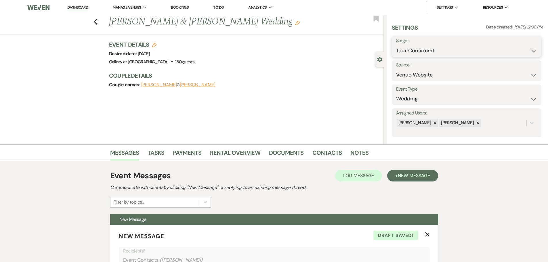
click at [491, 46] on select "Inquiry Follow Up Tour Requested Tour Confirmed Toured Proposal Sent Booked Lost" at bounding box center [466, 50] width 141 height 11
select select "6"
click at [396, 45] on select "Inquiry Follow Up Tour Requested Tour Confirmed Toured Proposal Sent Booked Lost" at bounding box center [466, 50] width 141 height 11
click at [515, 45] on button "Save" at bounding box center [525, 47] width 32 height 12
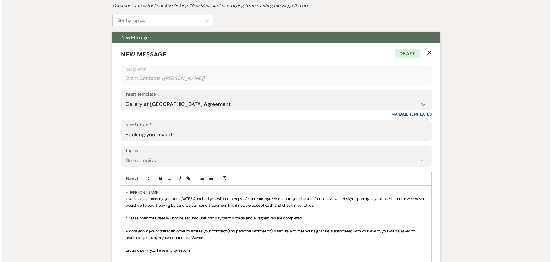
scroll to position [316, 0]
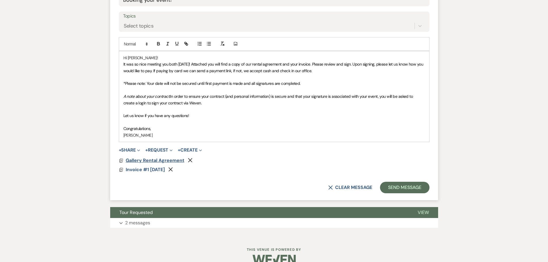
click at [149, 160] on span "Gallery Rental Agreement" at bounding box center [155, 160] width 59 height 6
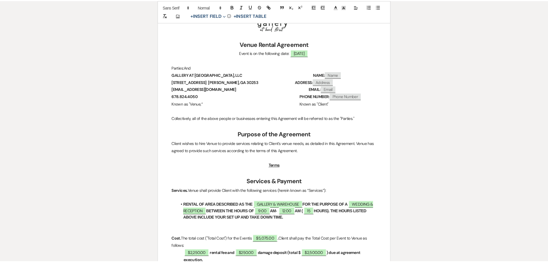
scroll to position [0, 0]
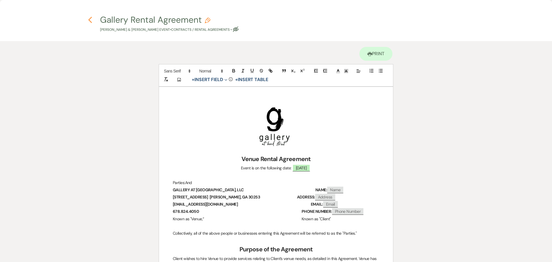
click at [92, 22] on icon "Previous" at bounding box center [90, 19] width 4 height 7
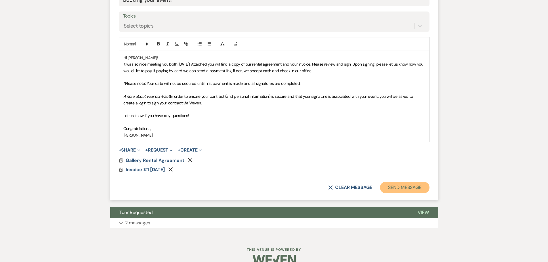
click at [409, 187] on button "Send Message" at bounding box center [404, 188] width 49 height 12
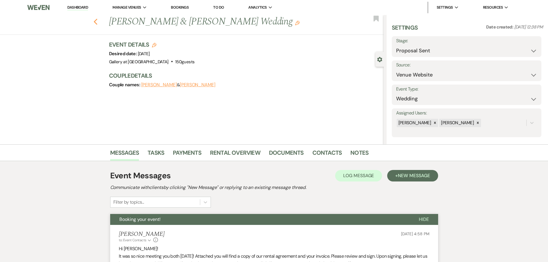
click at [97, 21] on use "button" at bounding box center [95, 22] width 4 height 6
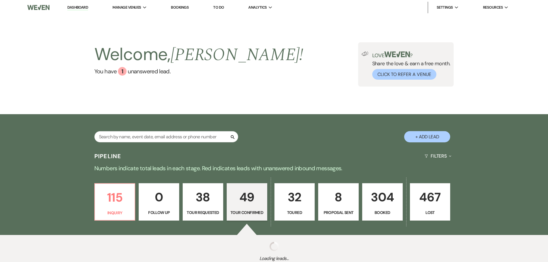
select select "4"
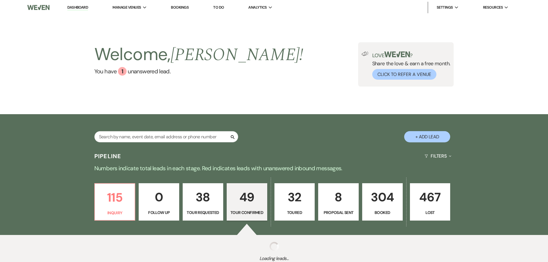
select select "4"
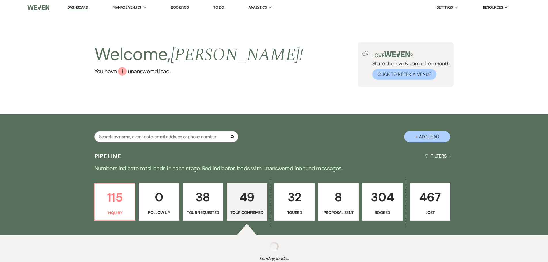
select select "4"
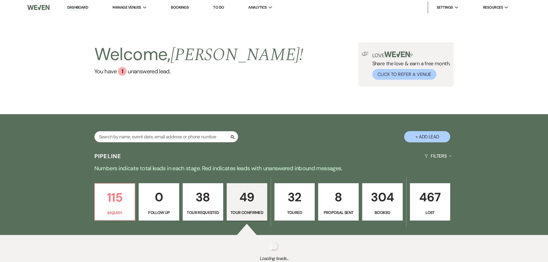
select select "4"
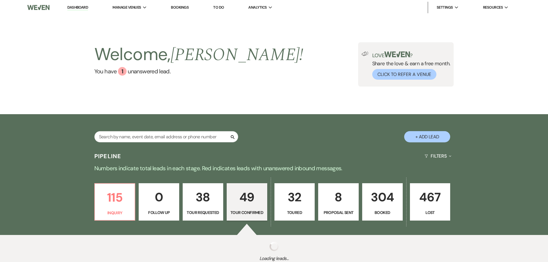
select select "4"
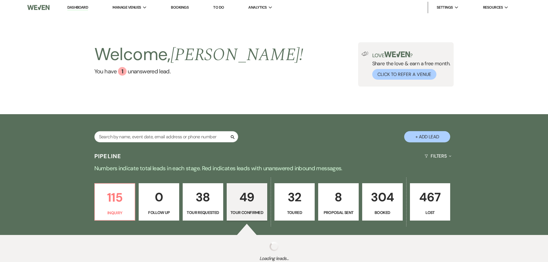
select select "4"
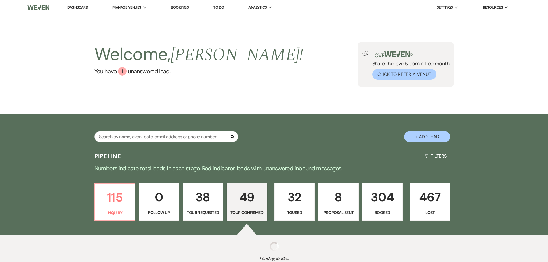
select select "4"
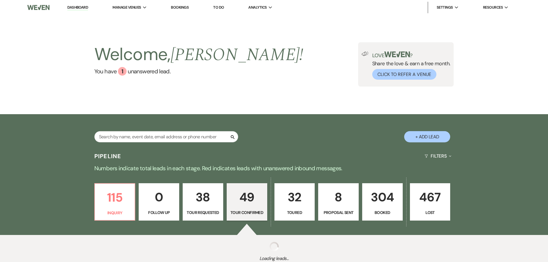
select select "4"
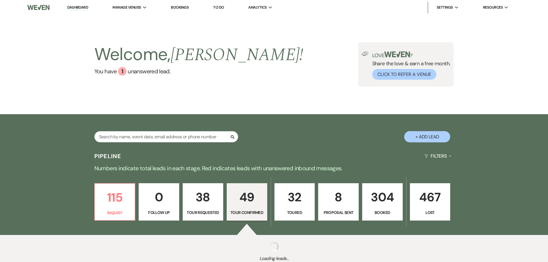
select select "4"
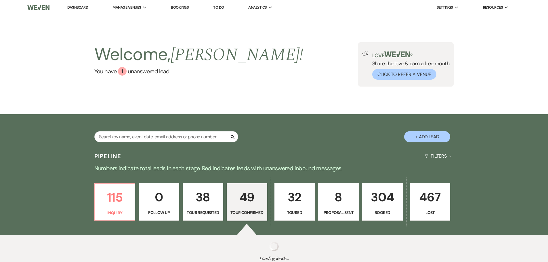
select select "4"
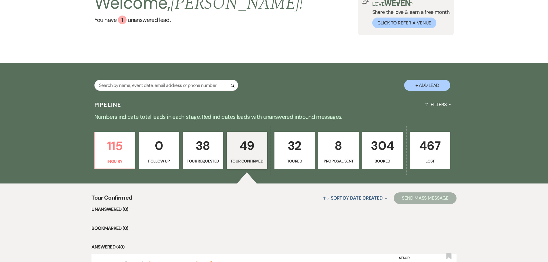
scroll to position [144, 0]
